Goal: Task Accomplishment & Management: Manage account settings

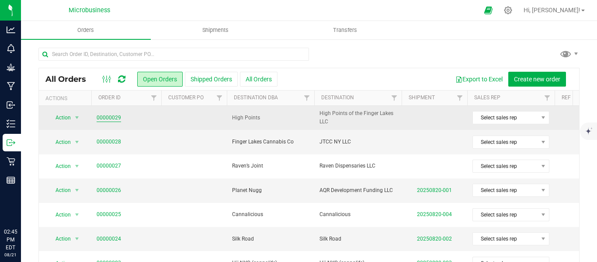
click at [109, 118] on link "00000029" at bounding box center [109, 118] width 24 height 8
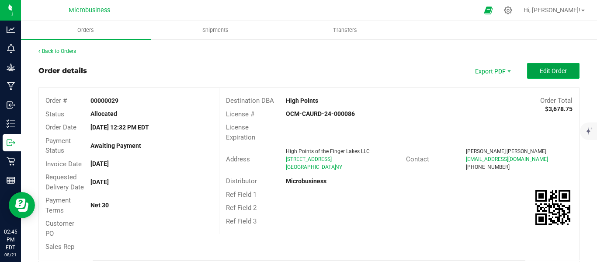
click at [534, 65] on button "Edit Order" at bounding box center [553, 71] width 52 height 16
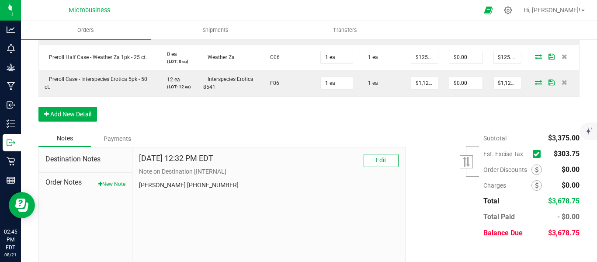
scroll to position [349, 0]
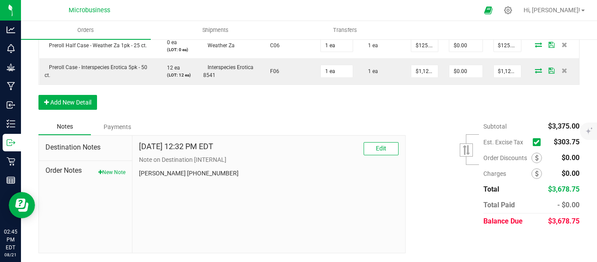
click at [534, 142] on icon at bounding box center [537, 142] width 6 height 0
click at [0, 0] on input "checkbox" at bounding box center [0, 0] width 0 height 0
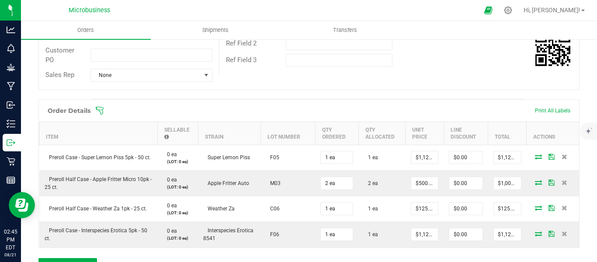
scroll to position [130, 0]
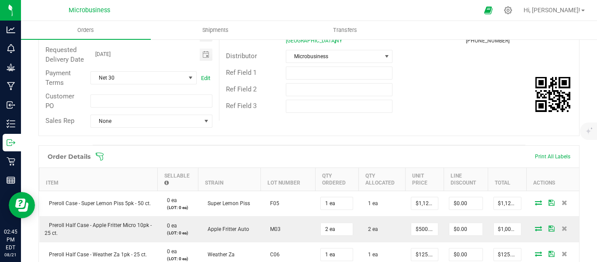
click at [101, 161] on icon at bounding box center [99, 156] width 9 height 9
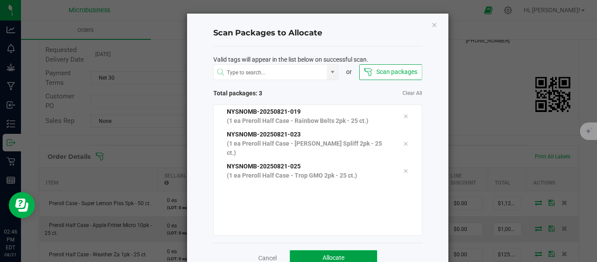
click at [331, 251] on button "Allocate" at bounding box center [333, 258] width 87 height 16
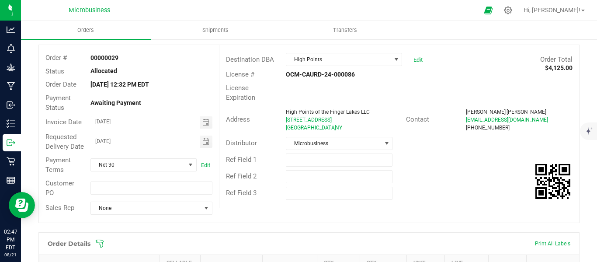
scroll to position [0, 0]
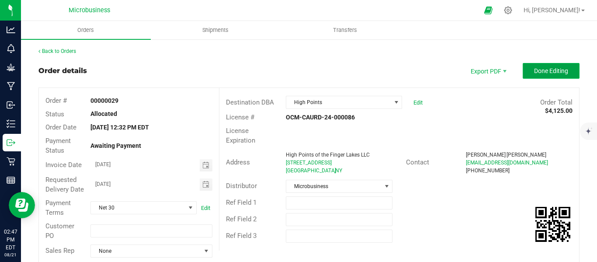
click at [548, 71] on span "Done Editing" at bounding box center [551, 70] width 34 height 7
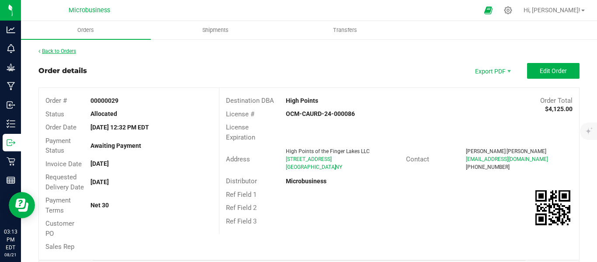
click at [55, 52] on link "Back to Orders" at bounding box center [57, 51] width 38 height 6
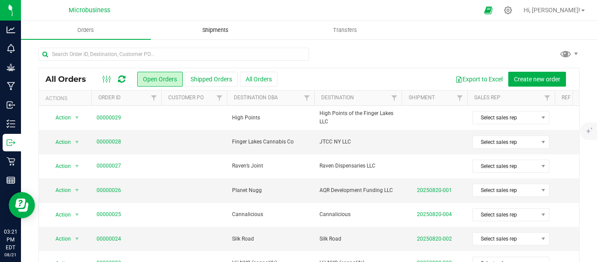
click at [210, 35] on uib-tab-heading "Shipments" at bounding box center [215, 29] width 129 height 17
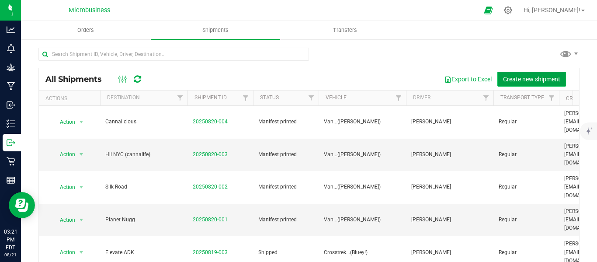
click at [523, 76] on span "Create new shipment" at bounding box center [531, 79] width 57 height 7
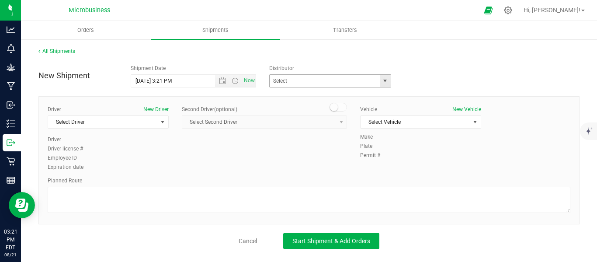
click at [390, 80] on span "select" at bounding box center [385, 81] width 11 height 12
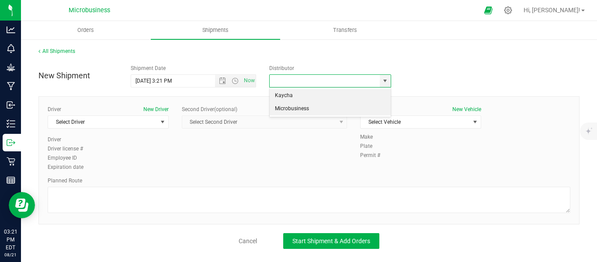
click at [311, 106] on li "Microbusiness" at bounding box center [330, 108] width 121 height 13
type input "Microbusiness"
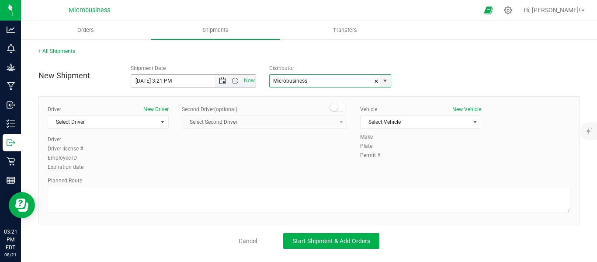
click at [223, 78] on span "Open the date view" at bounding box center [222, 80] width 7 height 7
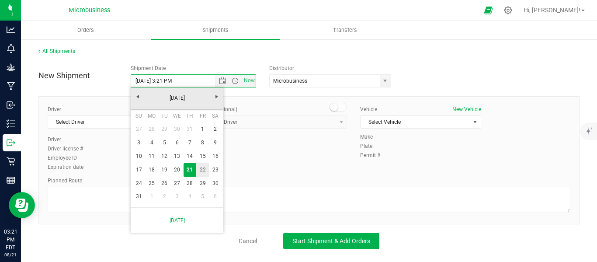
click at [203, 170] on link "22" at bounding box center [202, 170] width 13 height 14
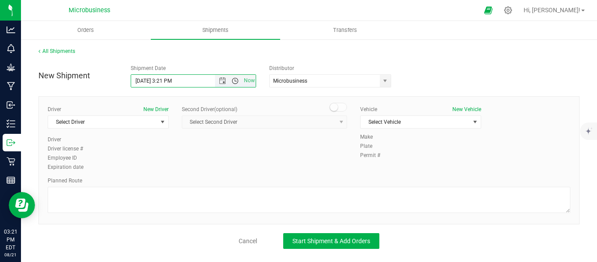
click at [234, 82] on span "Open the time view" at bounding box center [235, 80] width 7 height 7
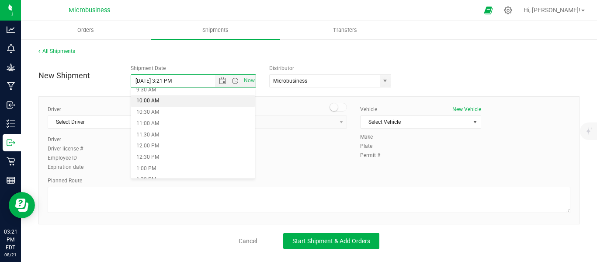
scroll to position [146, 0]
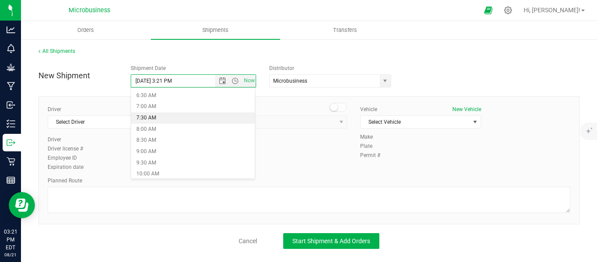
click at [150, 118] on li "7:30 AM" at bounding box center [193, 117] width 124 height 11
type input "[DATE] 7:30 AM"
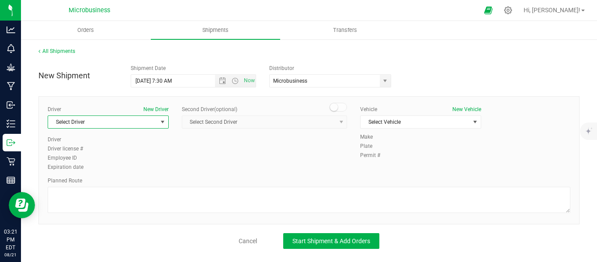
click at [167, 123] on span "select" at bounding box center [162, 122] width 11 height 12
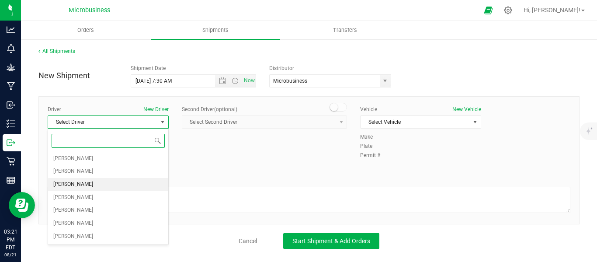
click at [74, 183] on span "[PERSON_NAME]" at bounding box center [73, 184] width 40 height 11
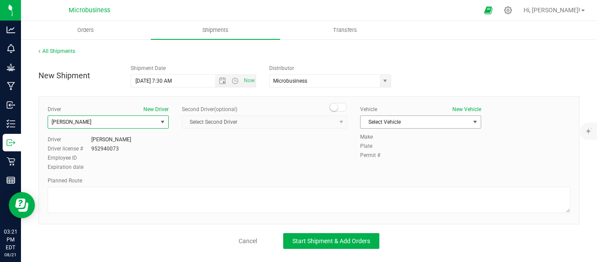
click at [471, 124] on span "select" at bounding box center [475, 122] width 11 height 12
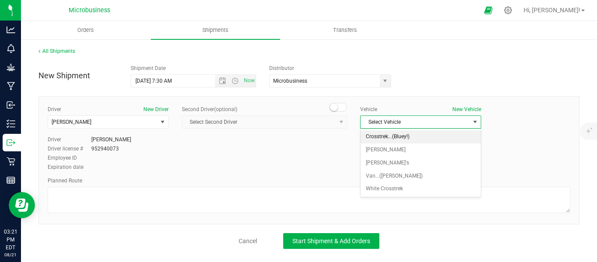
click at [384, 136] on li "Crosstrek...(Bluey!)" at bounding box center [421, 136] width 120 height 13
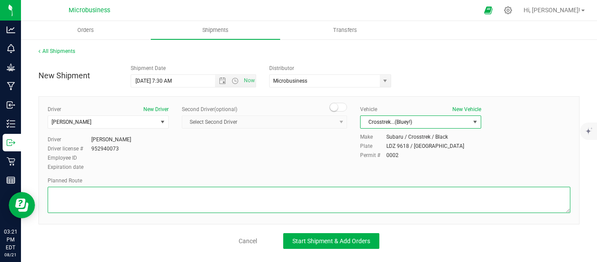
click at [95, 199] on textarea at bounding box center [309, 200] width 523 height 26
paste textarea "[STREET_ADDRESS]  Take [GEOGRAPHIC_DATA] to US-209 S/[GEOGRAPHIC_DATA] in [GEO…"
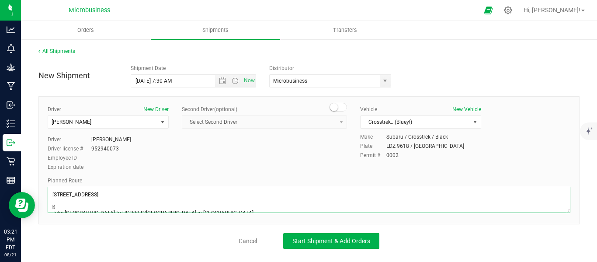
scroll to position [187, 0]
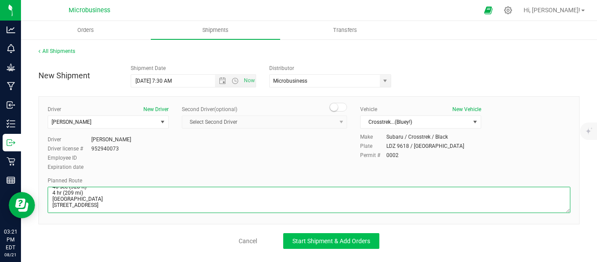
type textarea "[STREET_ADDRESS]  Take [GEOGRAPHIC_DATA] to US-209 S/[GEOGRAPHIC_DATA] in [GEO…"
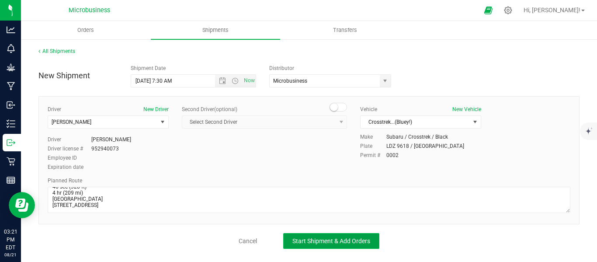
click at [317, 242] on span "Start Shipment & Add Orders" at bounding box center [332, 240] width 78 height 7
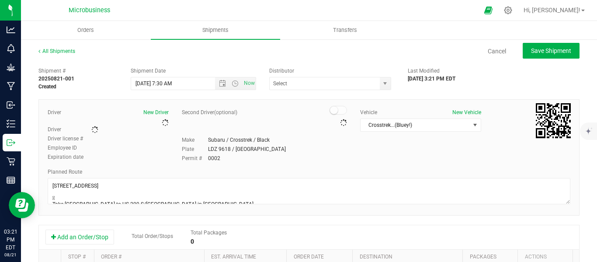
type input "Microbusiness"
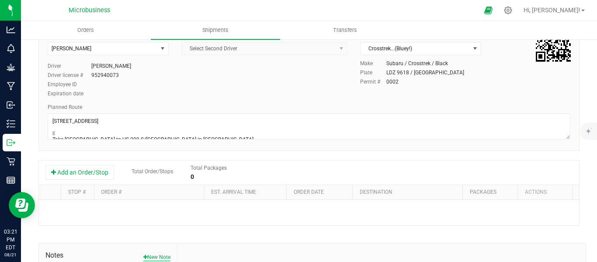
scroll to position [146, 0]
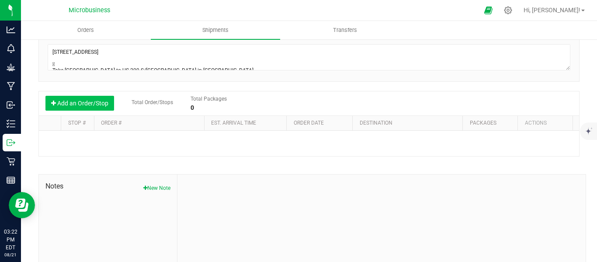
click at [76, 98] on button "Add an Order/Stop" at bounding box center [79, 103] width 69 height 15
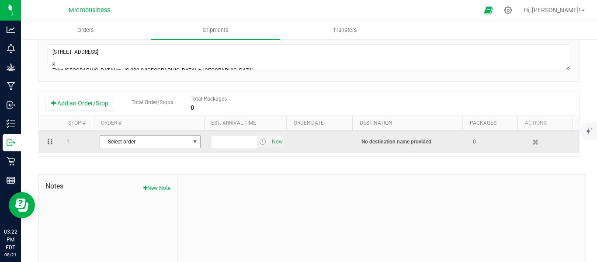
click at [192, 143] on span "select" at bounding box center [195, 141] width 7 height 7
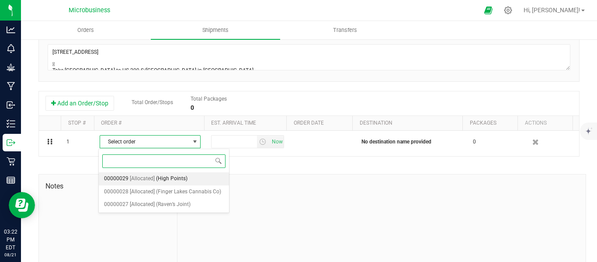
click at [166, 180] on span "(High Points)" at bounding box center [171, 178] width 31 height 11
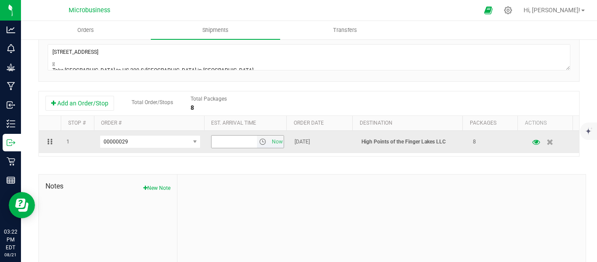
click at [259, 142] on span "select" at bounding box center [262, 141] width 7 height 7
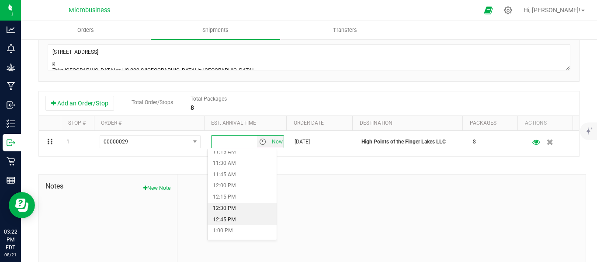
scroll to position [510, 0]
click at [229, 185] on li "12:00 PM" at bounding box center [242, 185] width 69 height 11
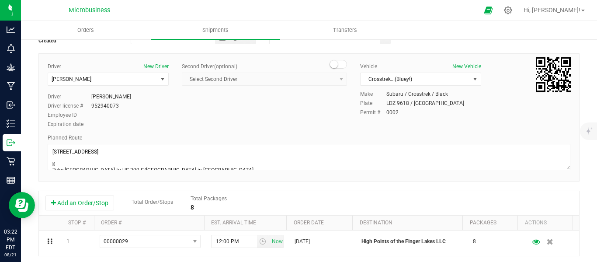
scroll to position [0, 0]
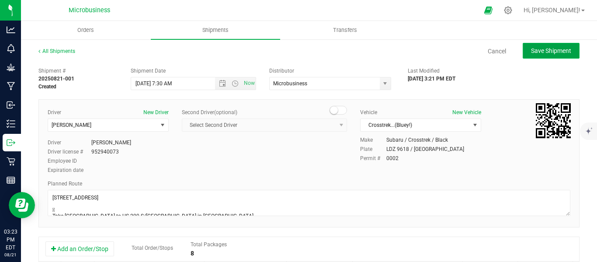
click at [544, 49] on span "Save Shipment" at bounding box center [551, 50] width 40 height 7
type input "[DATE] 11:30 AM"
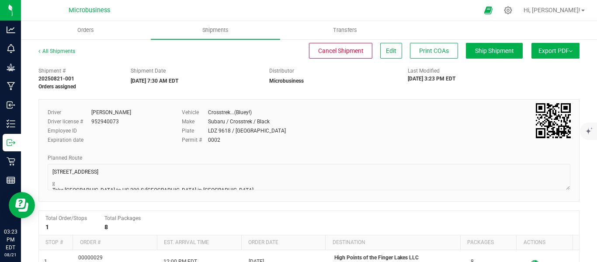
click at [567, 52] on button "Export PDF" at bounding box center [556, 51] width 48 height 16
click at [521, 93] on li "NY Manifest" at bounding box center [553, 96] width 88 height 13
click at [66, 50] on link "All Shipments" at bounding box center [56, 51] width 37 height 6
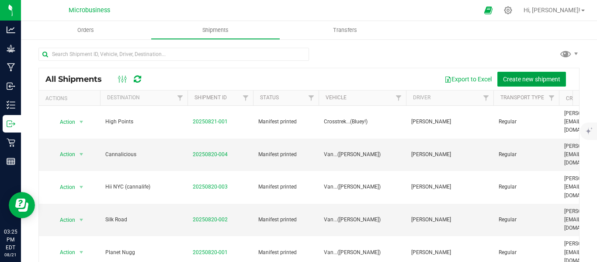
click at [516, 80] on span "Create new shipment" at bounding box center [531, 79] width 57 height 7
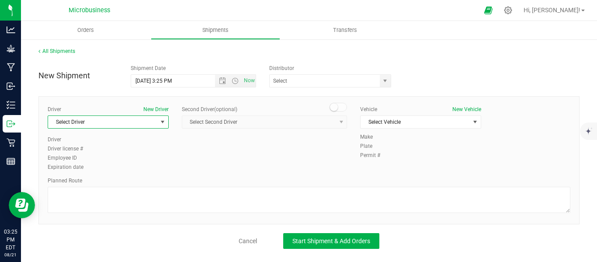
click at [163, 124] on span "select" at bounding box center [162, 122] width 7 height 7
click at [385, 82] on span "select" at bounding box center [385, 80] width 7 height 7
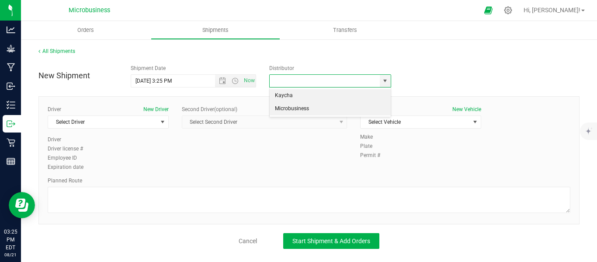
click at [307, 111] on li "Microbusiness" at bounding box center [330, 108] width 121 height 13
type input "Microbusiness"
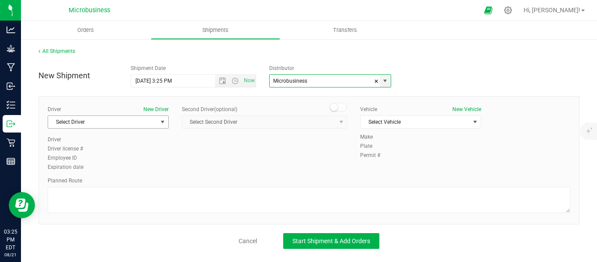
click at [162, 124] on span "select" at bounding box center [162, 122] width 7 height 7
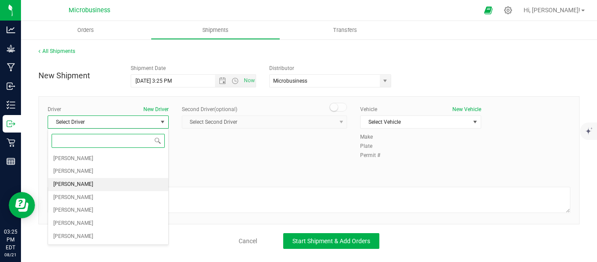
click at [76, 185] on span "[PERSON_NAME]" at bounding box center [73, 184] width 40 height 11
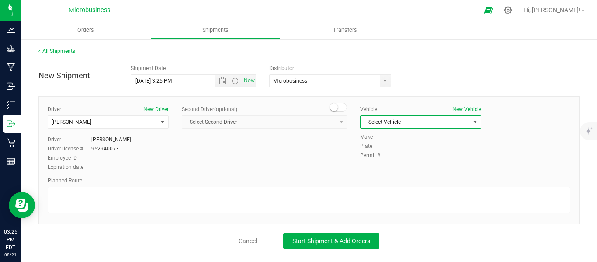
click at [478, 118] on span "select" at bounding box center [475, 122] width 11 height 12
click at [400, 137] on li "Crosstrek...(Bluey!)" at bounding box center [421, 136] width 120 height 13
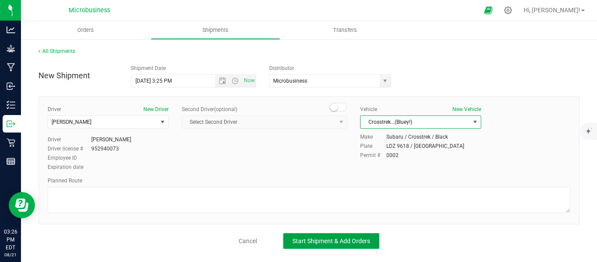
click at [327, 240] on span "Start Shipment & Add Orders" at bounding box center [332, 240] width 78 height 7
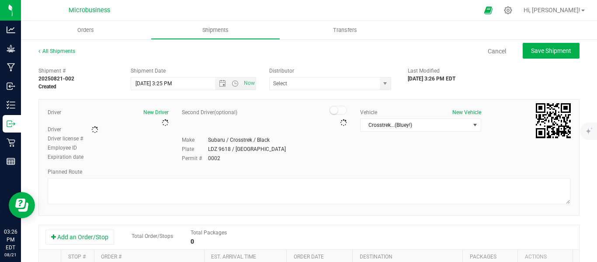
type input "Microbusiness"
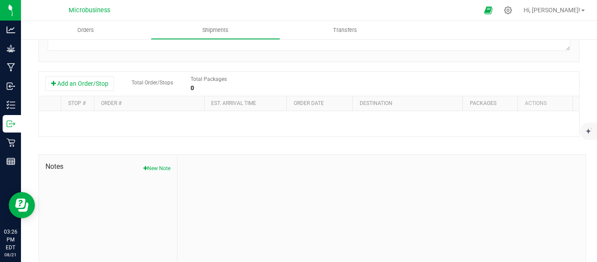
scroll to position [185, 0]
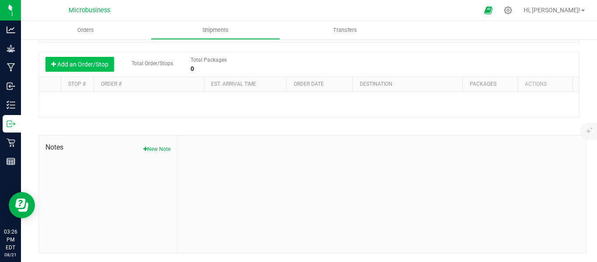
click at [79, 68] on button "Add an Order/Stop" at bounding box center [79, 64] width 69 height 15
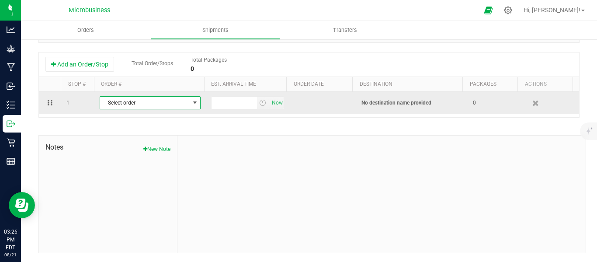
click at [192, 104] on span "select" at bounding box center [195, 102] width 7 height 7
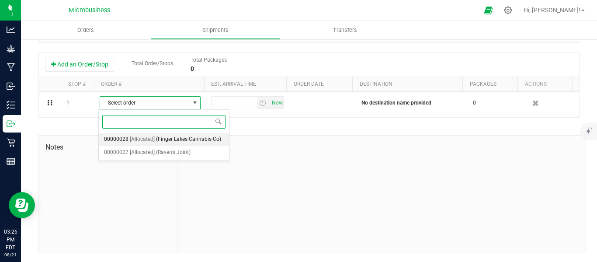
click at [171, 142] on span "(Finger Lakes Cannabis Co)" at bounding box center [188, 139] width 65 height 11
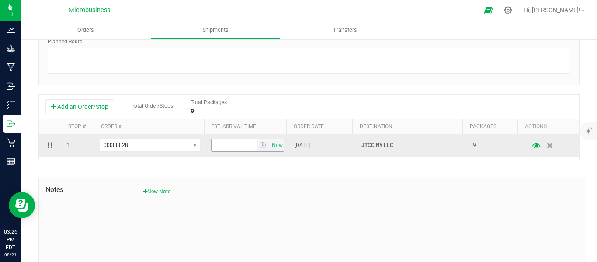
scroll to position [146, 0]
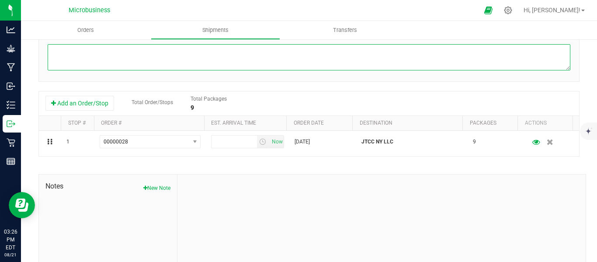
click at [87, 70] on textarea at bounding box center [309, 57] width 523 height 26
paste textarea "High Points Dispensary [STREET_ADDRESS]  Continue to US-20 W 46 sec (328 ft) …"
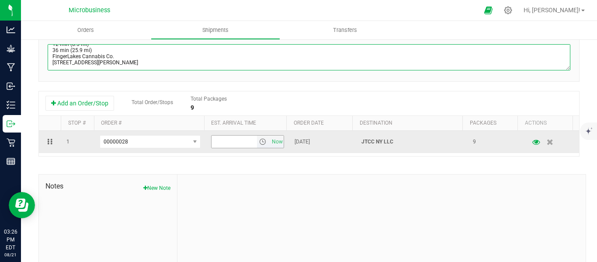
click at [260, 139] on span "select" at bounding box center [262, 141] width 7 height 7
type textarea "High Points Dispensary [STREET_ADDRESS]  Continue to US-20 W 46 sec (328 ft) …"
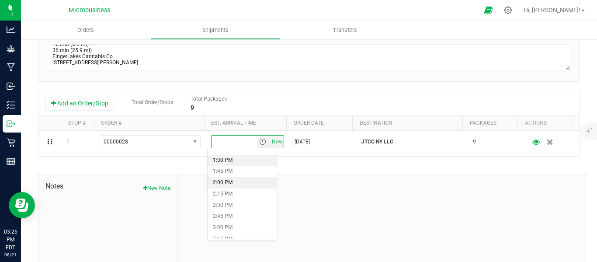
scroll to position [583, 0]
click at [224, 160] on li "1:00 PM" at bounding box center [242, 157] width 69 height 11
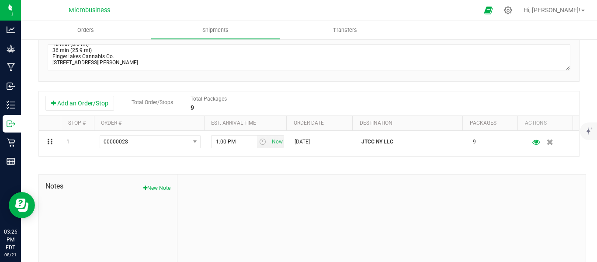
scroll to position [0, 0]
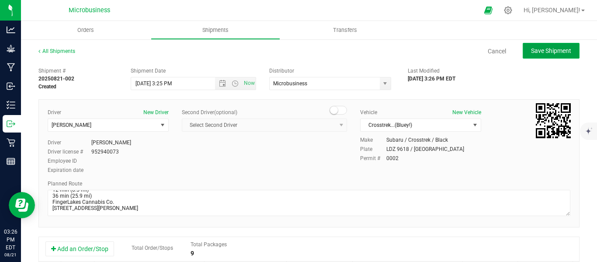
click at [538, 54] on span "Save Shipment" at bounding box center [551, 50] width 40 height 7
type input "[DATE] 7:25 PM"
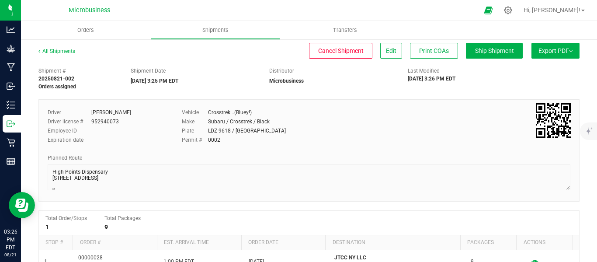
click at [564, 54] on button "Export PDF" at bounding box center [556, 51] width 48 height 16
click at [520, 94] on span "NY Manifest" at bounding box center [529, 96] width 29 height 6
click at [64, 49] on link "All Shipments" at bounding box center [56, 51] width 37 height 6
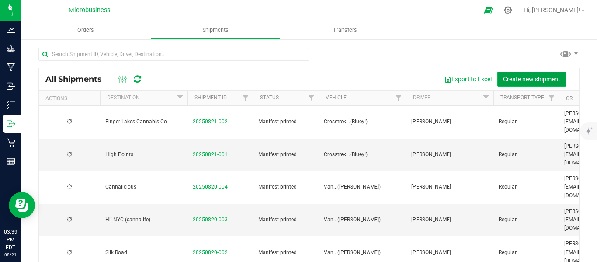
click at [507, 79] on span "Create new shipment" at bounding box center [531, 79] width 57 height 7
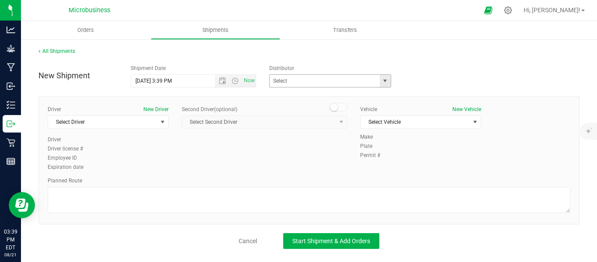
click at [385, 82] on span "select" at bounding box center [385, 80] width 7 height 7
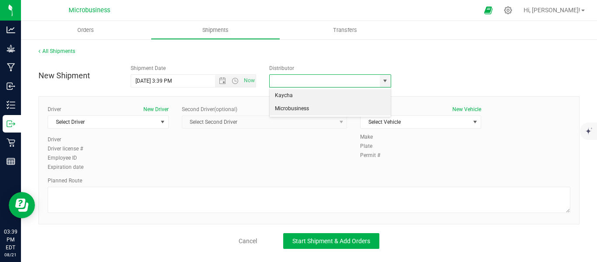
click at [315, 109] on li "Microbusiness" at bounding box center [330, 108] width 121 height 13
type input "Microbusiness"
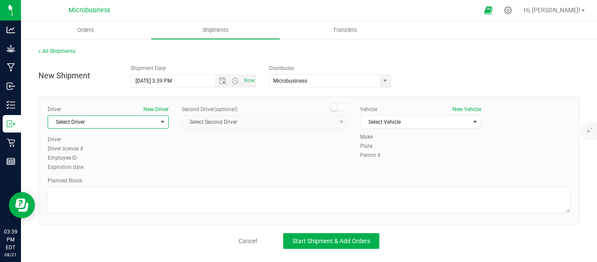
click at [162, 122] on span "select" at bounding box center [162, 122] width 7 height 7
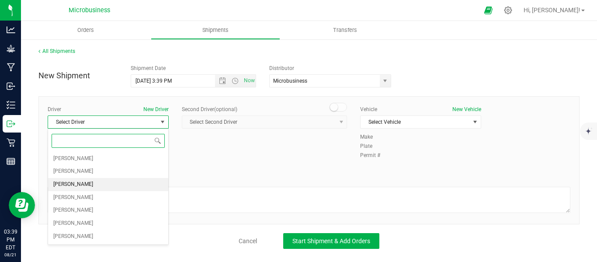
click at [74, 185] on span "[PERSON_NAME]" at bounding box center [73, 184] width 40 height 11
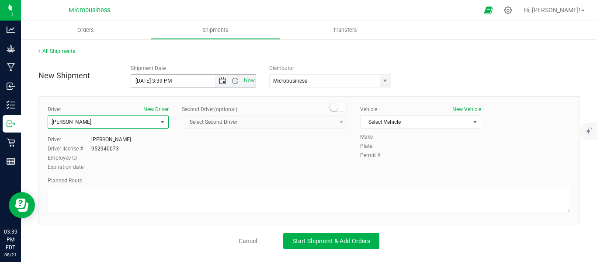
click at [221, 80] on span "Open the date view" at bounding box center [222, 80] width 7 height 7
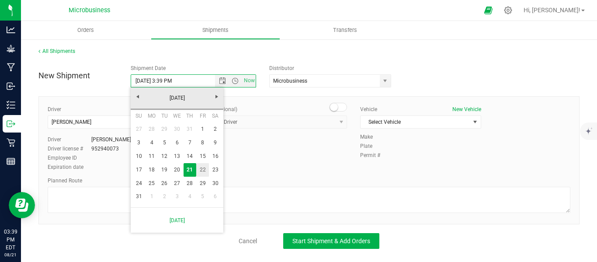
click at [202, 171] on link "22" at bounding box center [202, 170] width 13 height 14
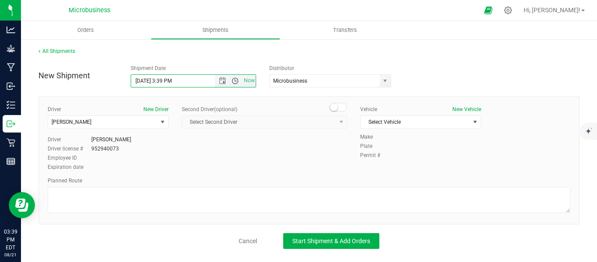
click at [235, 81] on span "Open the time view" at bounding box center [235, 80] width 7 height 7
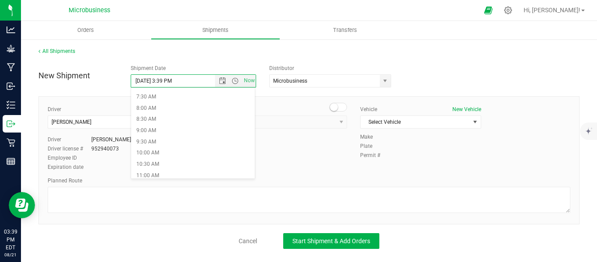
scroll to position [146, 0]
click at [155, 121] on li "7:30 AM" at bounding box center [193, 117] width 124 height 11
type input "[DATE] 7:30 AM"
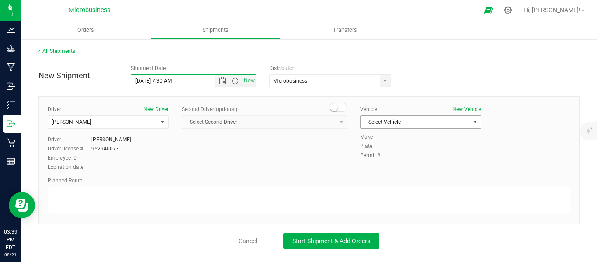
click at [471, 121] on span "select" at bounding box center [475, 122] width 11 height 12
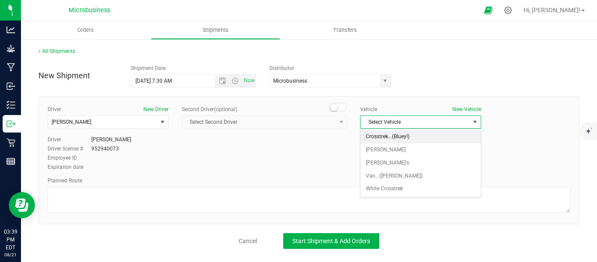
click at [376, 138] on li "Crosstrek...(Bluey!)" at bounding box center [421, 136] width 120 height 13
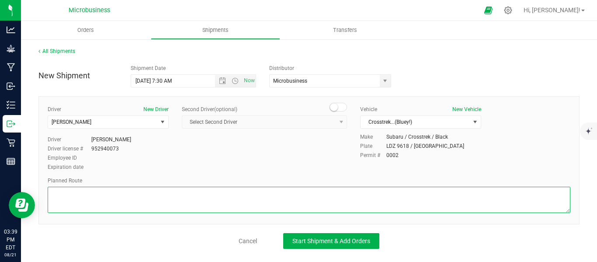
click at [153, 200] on textarea at bounding box center [309, 200] width 523 height 26
paste textarea "FingerLakes Cannabis Co. [STREET_ADDRESS][PERSON_NAME]  Get on I-90 E in [GEOG…"
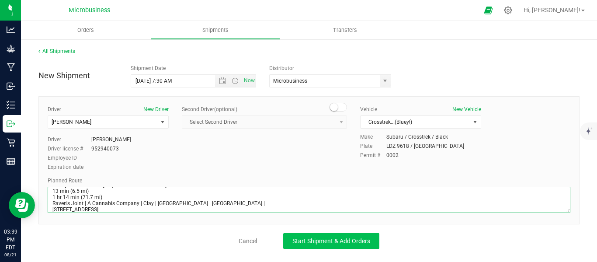
type textarea "FingerLakes Cannabis Co. [STREET_ADDRESS][PERSON_NAME]  Get on I-90 E in [GEOG…"
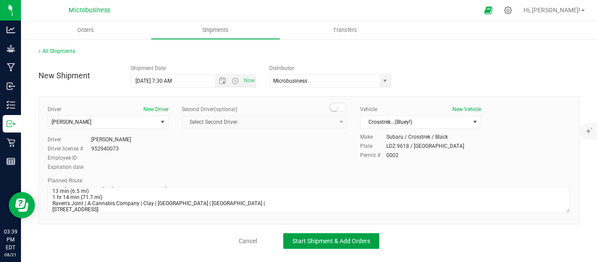
click at [315, 243] on span "Start Shipment & Add Orders" at bounding box center [332, 240] width 78 height 7
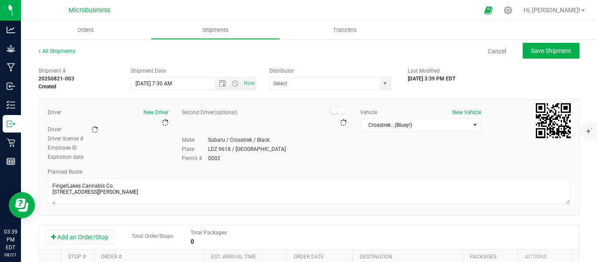
type input "Microbusiness"
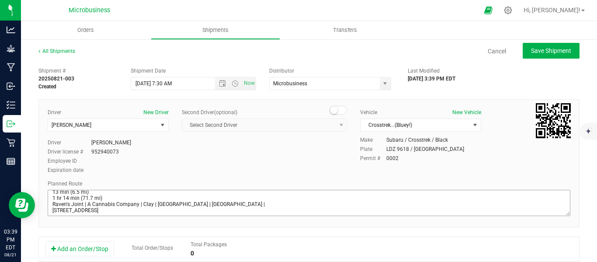
scroll to position [87, 0]
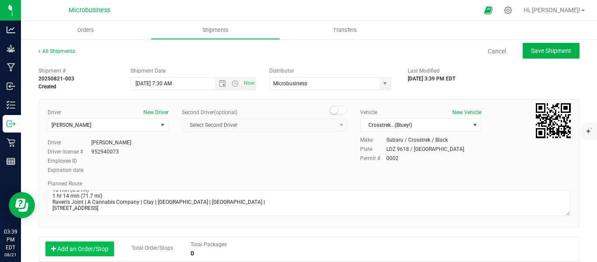
click at [97, 251] on button "Add an Order/Stop" at bounding box center [79, 248] width 69 height 15
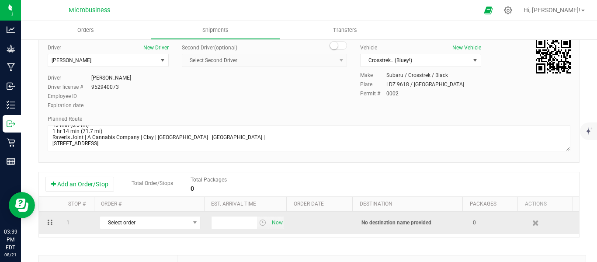
scroll to position [146, 0]
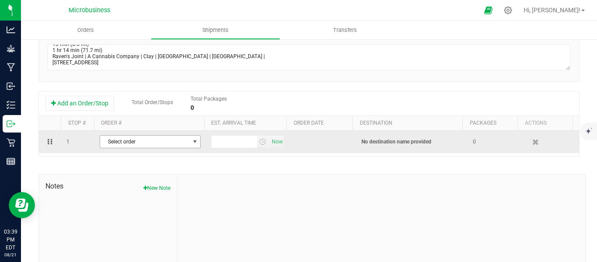
click at [192, 145] on span "select" at bounding box center [195, 141] width 7 height 7
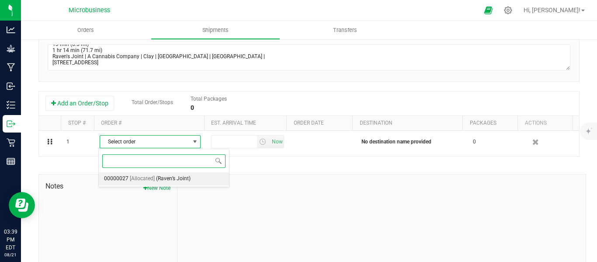
click at [139, 178] on span "[Allocated]" at bounding box center [142, 178] width 25 height 11
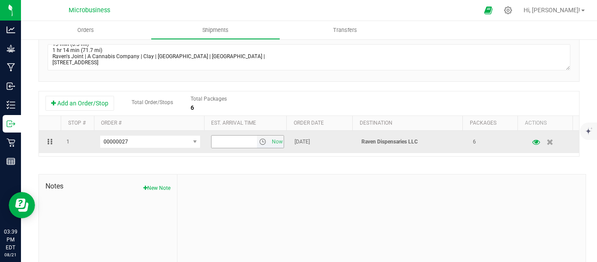
click at [259, 144] on span "select" at bounding box center [262, 141] width 7 height 7
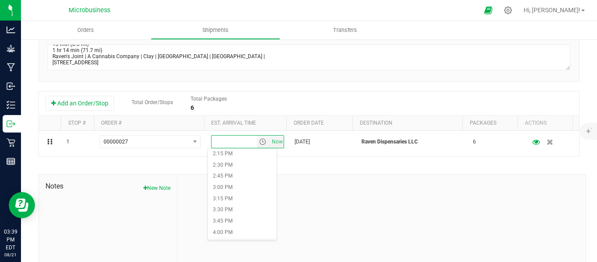
scroll to position [656, 0]
click at [225, 175] on li "3:00 PM" at bounding box center [242, 174] width 69 height 11
click at [359, 202] on div at bounding box center [382, 232] width 408 height 117
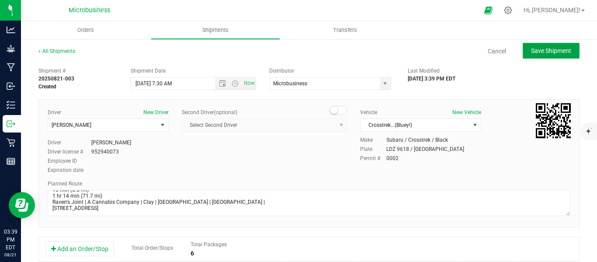
click at [538, 50] on span "Save Shipment" at bounding box center [551, 50] width 40 height 7
type input "[DATE] 11:30 AM"
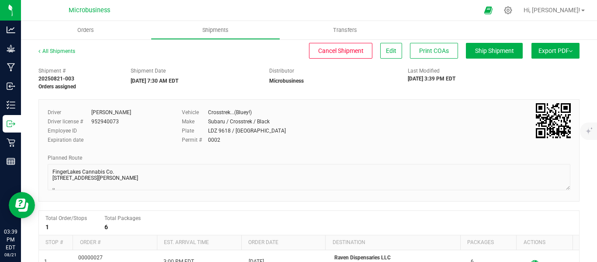
click at [570, 51] on button "Export PDF" at bounding box center [556, 51] width 48 height 16
click at [526, 98] on span "NY Manifest" at bounding box center [529, 96] width 29 height 6
click at [62, 49] on link "All Shipments" at bounding box center [56, 51] width 37 height 6
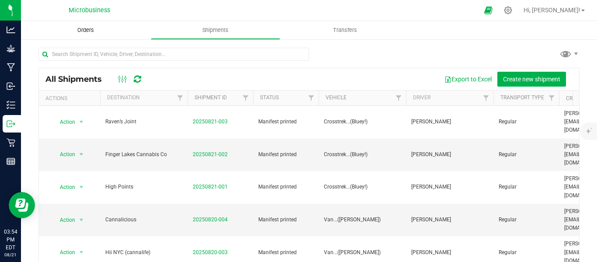
click at [91, 31] on span "Orders" at bounding box center [86, 30] width 40 height 8
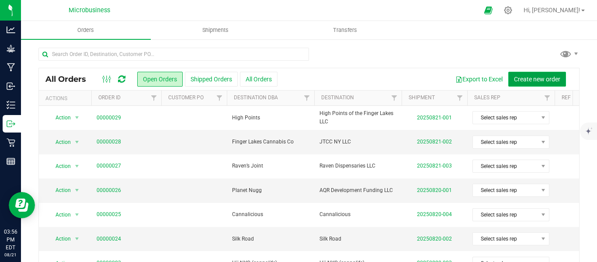
click at [535, 81] on span "Create new order" at bounding box center [537, 79] width 46 height 7
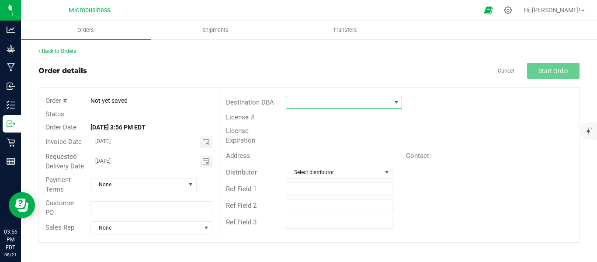
click at [399, 100] on span at bounding box center [396, 102] width 7 height 7
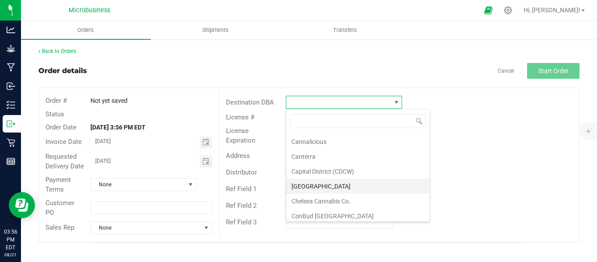
scroll to position [219, 0]
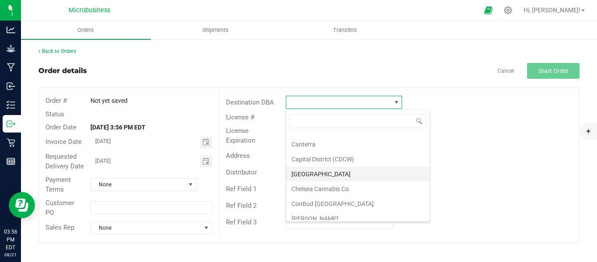
click at [312, 176] on li "[GEOGRAPHIC_DATA]" at bounding box center [357, 174] width 143 height 15
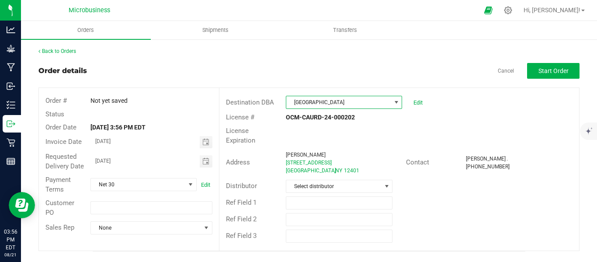
click at [381, 195] on div "Ref Field 1" at bounding box center [400, 203] width 360 height 17
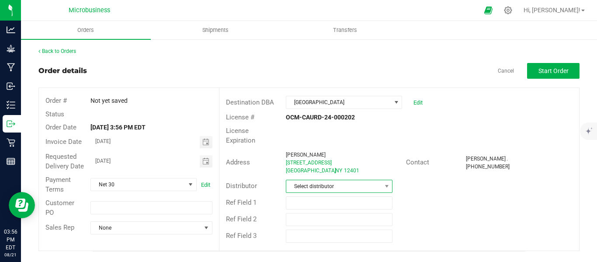
click at [366, 181] on span "Select distributor" at bounding box center [333, 186] width 95 height 12
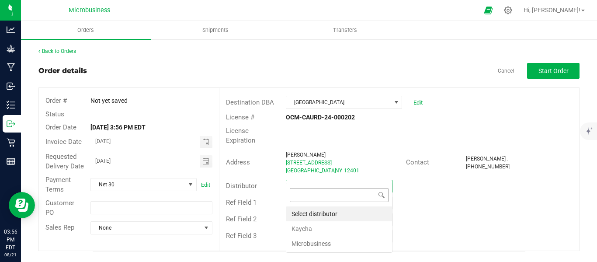
scroll to position [13, 107]
click at [328, 243] on li "Microbusiness" at bounding box center [339, 243] width 106 height 15
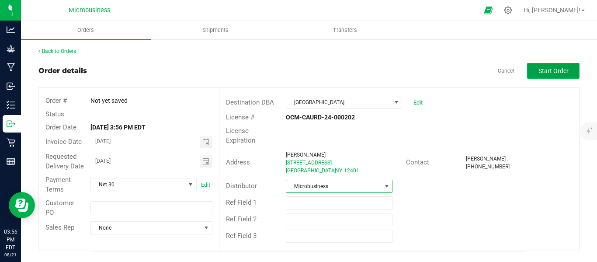
click at [547, 72] on span "Start Order" at bounding box center [554, 70] width 30 height 7
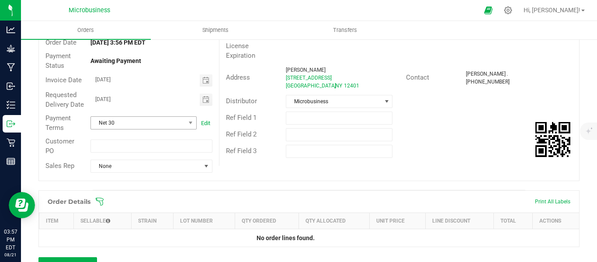
scroll to position [219, 0]
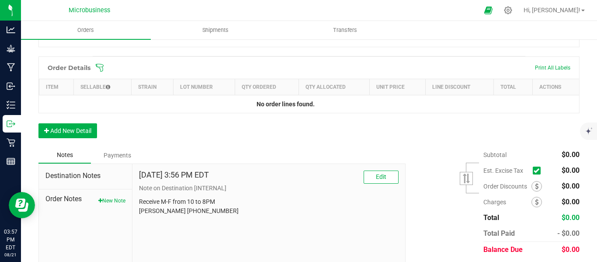
click at [101, 72] on icon at bounding box center [99, 67] width 9 height 9
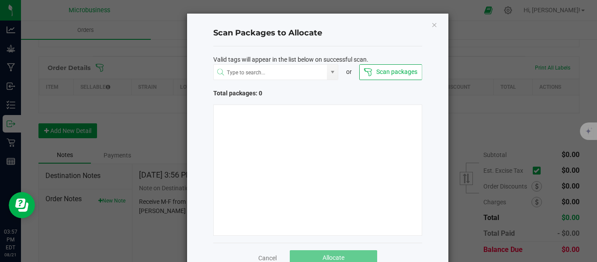
scroll to position [24, 0]
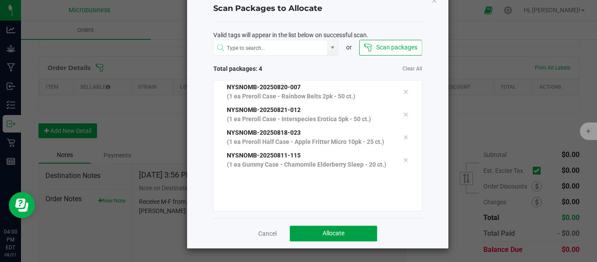
click at [328, 240] on button "Allocate" at bounding box center [333, 234] width 87 height 16
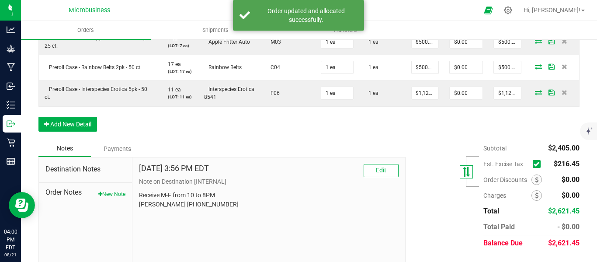
scroll to position [355, 0]
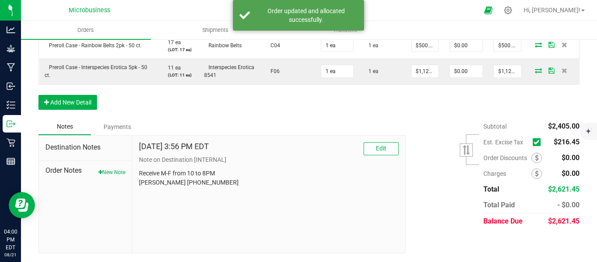
click at [530, 135] on div "Est. Excise Tax $216.45" at bounding box center [532, 142] width 96 height 16
click at [533, 138] on span at bounding box center [537, 142] width 8 height 8
click at [0, 0] on input "checkbox" at bounding box center [0, 0] width 0 height 0
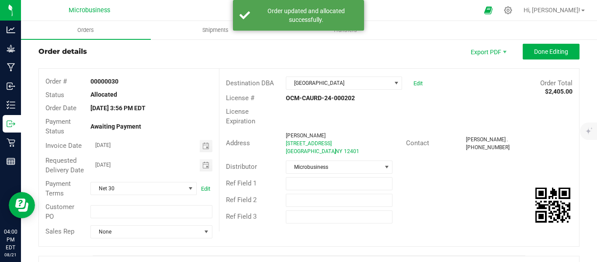
scroll to position [0, 0]
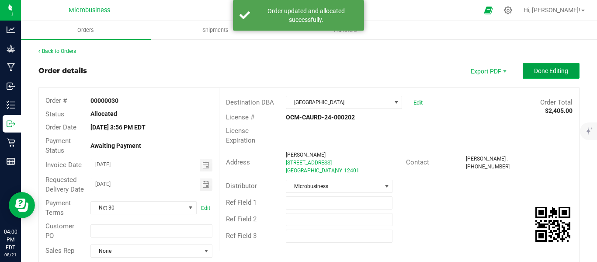
click at [538, 71] on span "Done Editing" at bounding box center [551, 70] width 34 height 7
